Goal: Navigation & Orientation: Find specific page/section

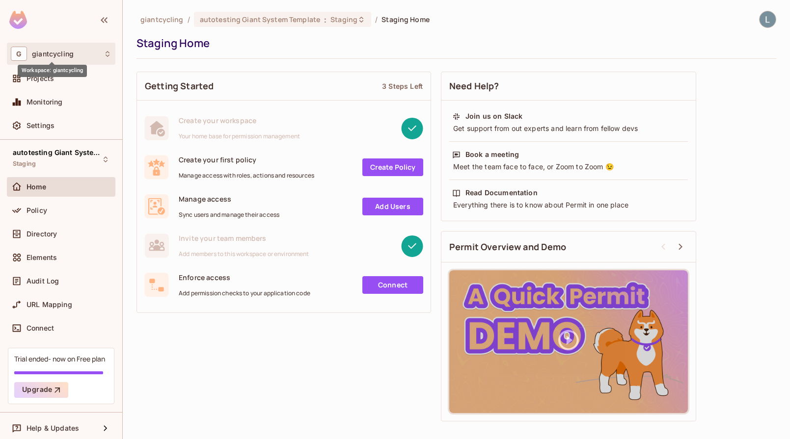
click at [48, 56] on span "giantcycling" at bounding box center [53, 54] width 42 height 8
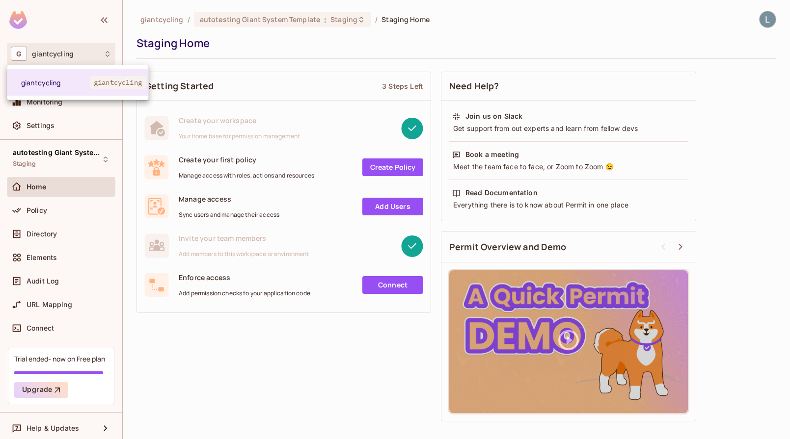
click at [71, 188] on div at bounding box center [395, 219] width 790 height 439
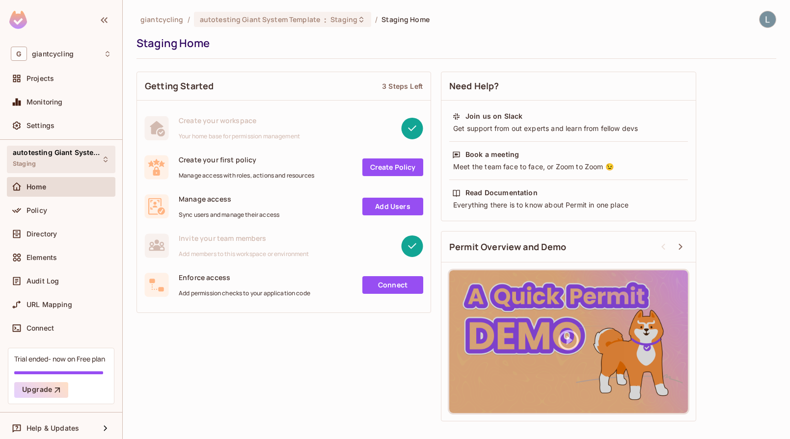
click at [71, 148] on div "autotesting Giant System Template Staging" at bounding box center [61, 159] width 109 height 27
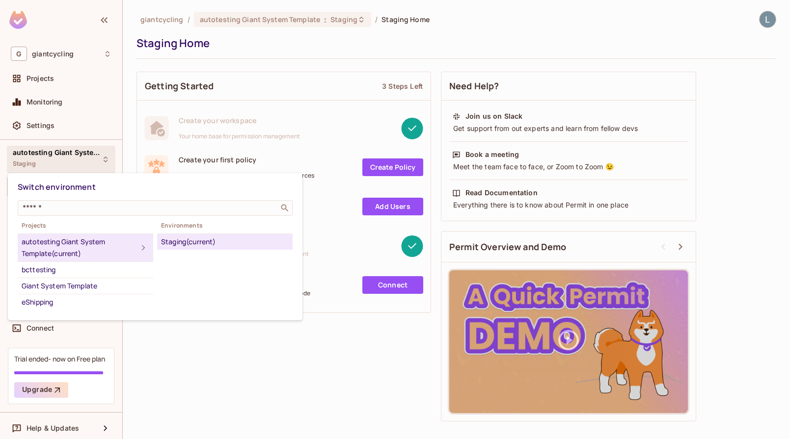
click at [152, 334] on div at bounding box center [395, 219] width 790 height 439
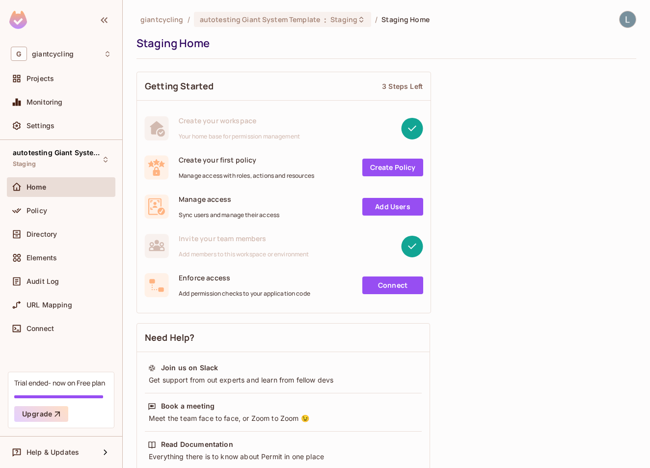
click at [47, 89] on div "Projects" at bounding box center [61, 81] width 109 height 24
click at [49, 87] on div "Projects" at bounding box center [61, 79] width 109 height 20
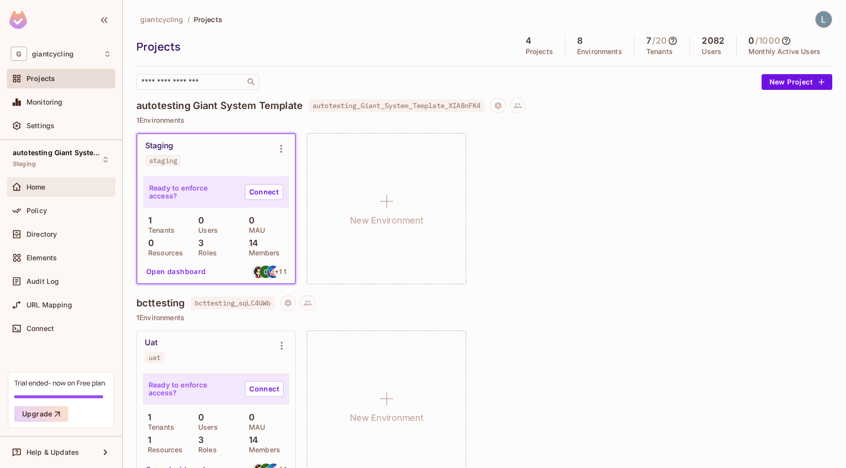
click at [59, 189] on div "Home" at bounding box center [69, 187] width 85 height 8
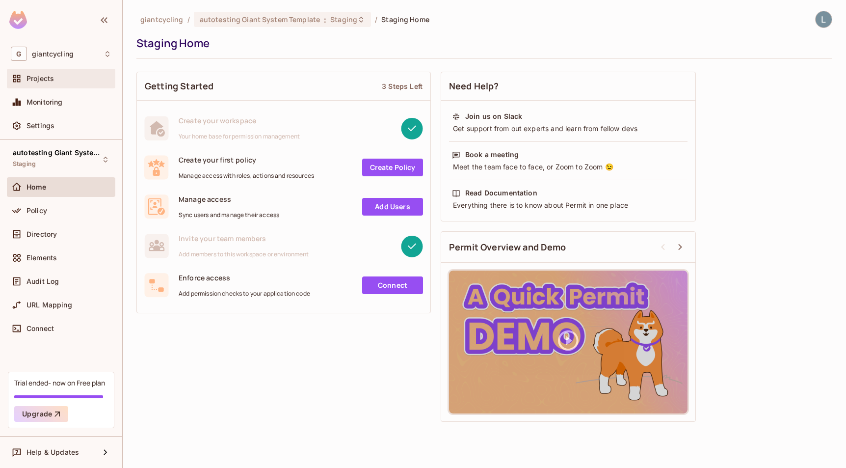
click at [67, 84] on div "Projects" at bounding box center [61, 79] width 101 height 12
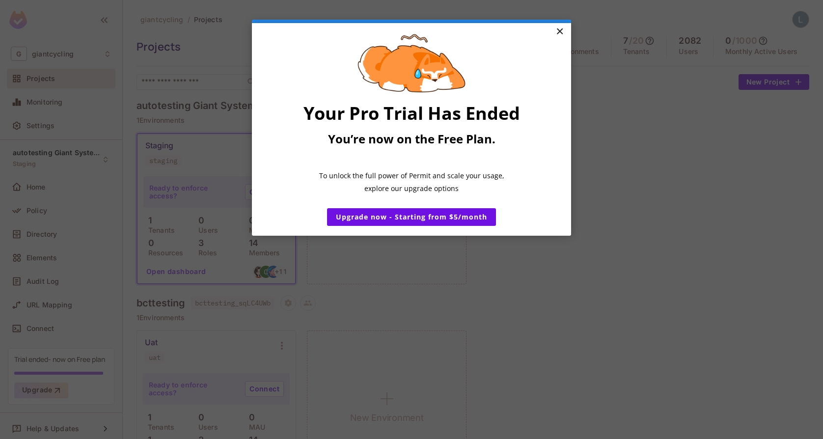
click at [558, 34] on link "×" at bounding box center [559, 32] width 17 height 18
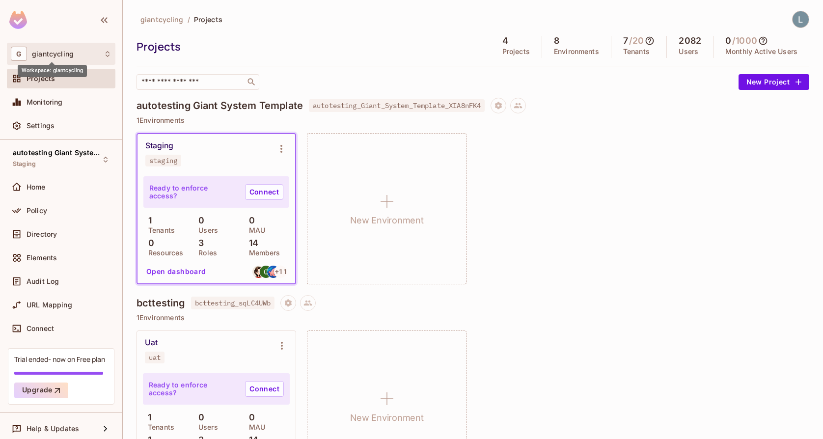
click at [56, 52] on span "giantcycling" at bounding box center [53, 54] width 42 height 8
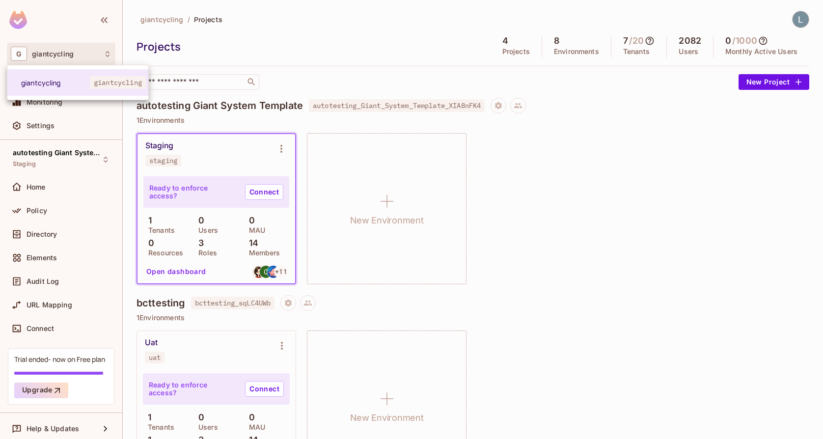
click at [56, 52] on div at bounding box center [411, 219] width 823 height 439
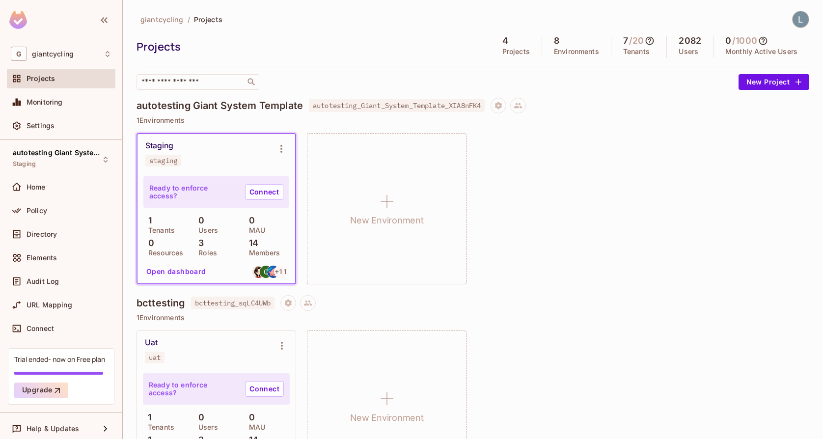
click at [54, 82] on div "Projects" at bounding box center [69, 79] width 85 height 8
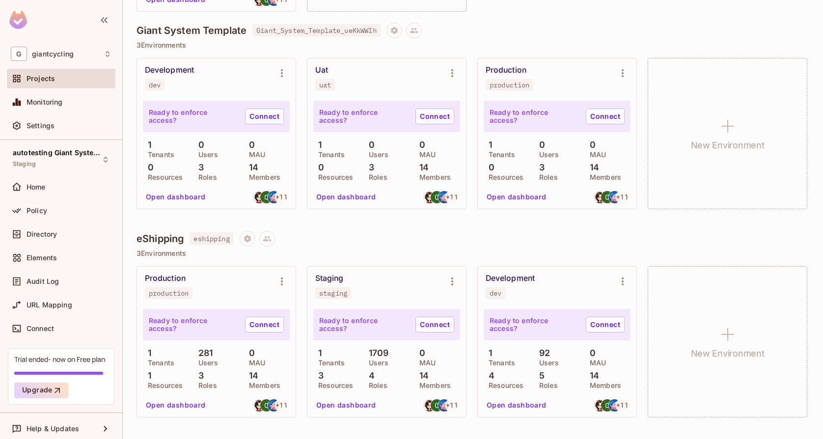
scroll to position [470, 0]
